Goal: Task Accomplishment & Management: Complete application form

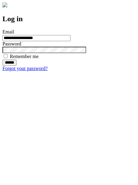
type input "**********"
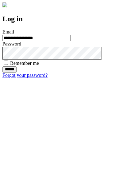
click at [17, 72] on input "******" at bounding box center [9, 69] width 14 height 6
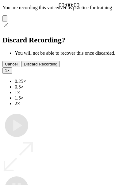
type input "**********"
